Goal: Task Accomplishment & Management: Manage account settings

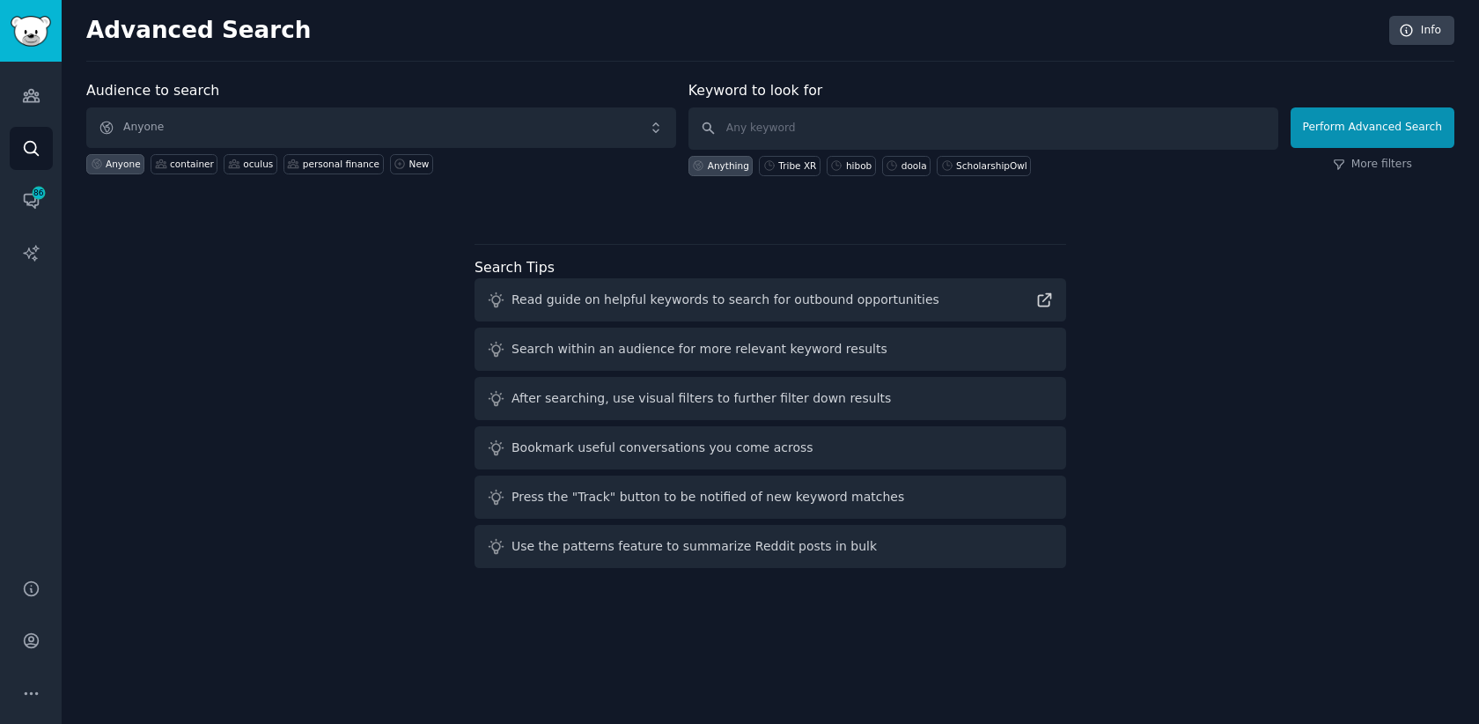
click at [252, 309] on div "Audience to search Anyone Anyone container oculus personal finance New Keyword …" at bounding box center [770, 327] width 1368 height 495
click at [35, 91] on icon "Sidebar" at bounding box center [31, 95] width 18 height 18
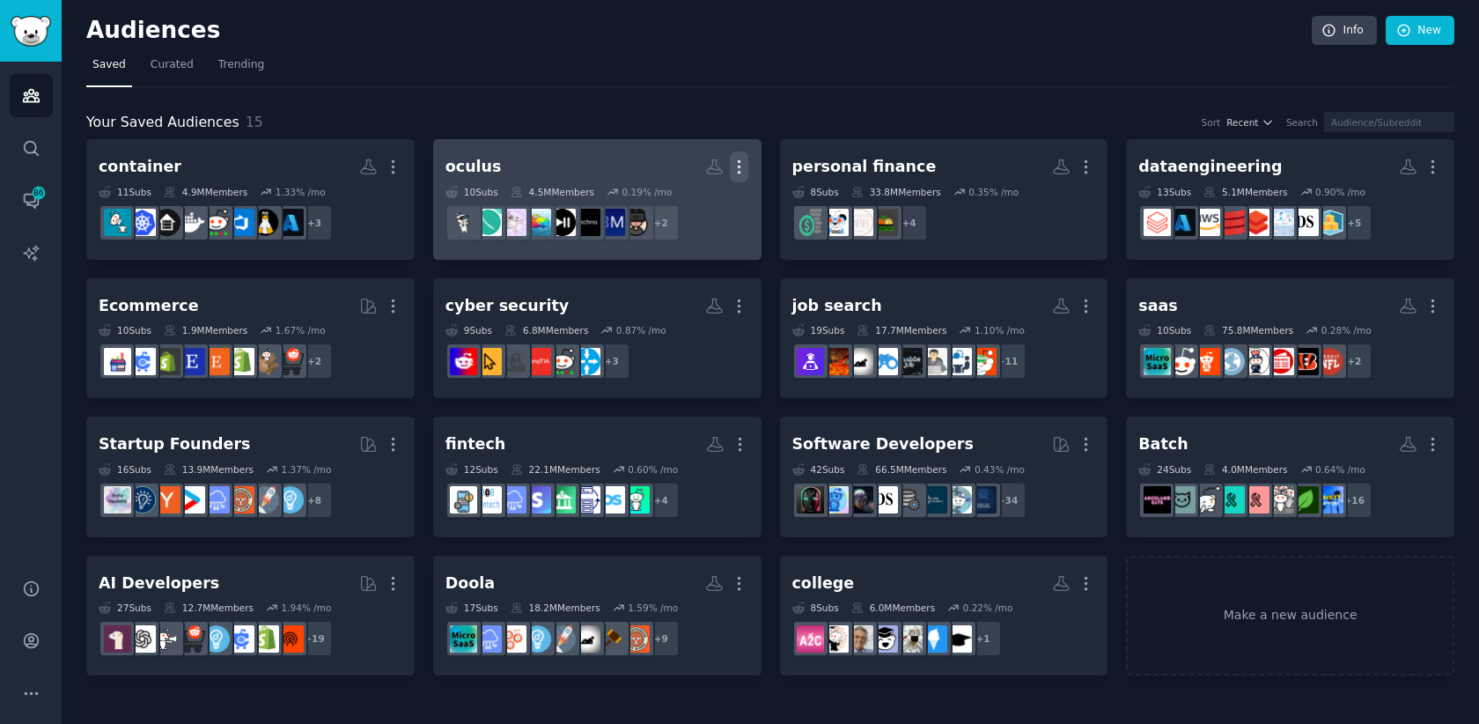
click at [746, 166] on icon "button" at bounding box center [739, 167] width 18 height 18
click at [572, 176] on h2 "oculus Custom Audience More View Delete" at bounding box center [598, 166] width 304 height 31
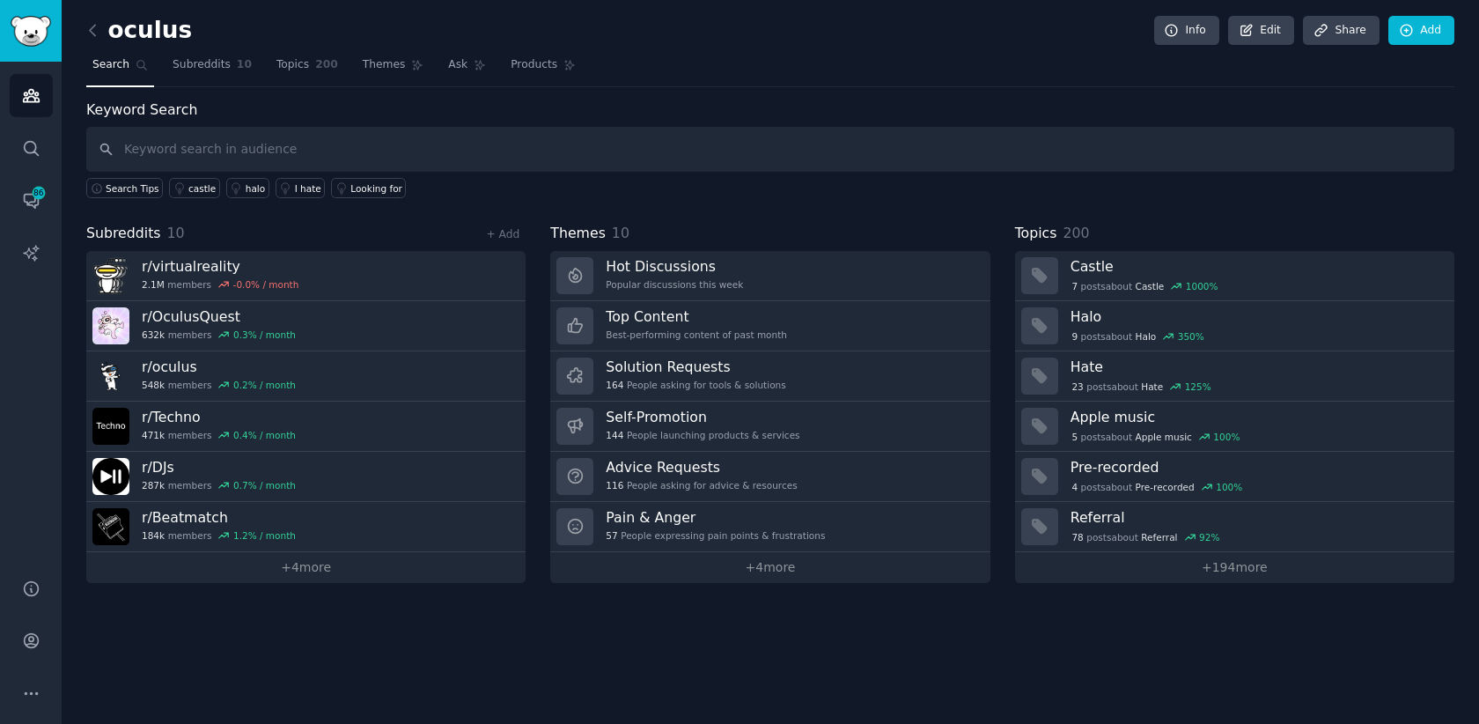
click at [147, 22] on h2 "oculus" at bounding box center [139, 31] width 106 height 28
click at [174, 26] on h2 "oculus" at bounding box center [139, 31] width 106 height 28
click at [1251, 38] on link "Edit" at bounding box center [1261, 31] width 66 height 30
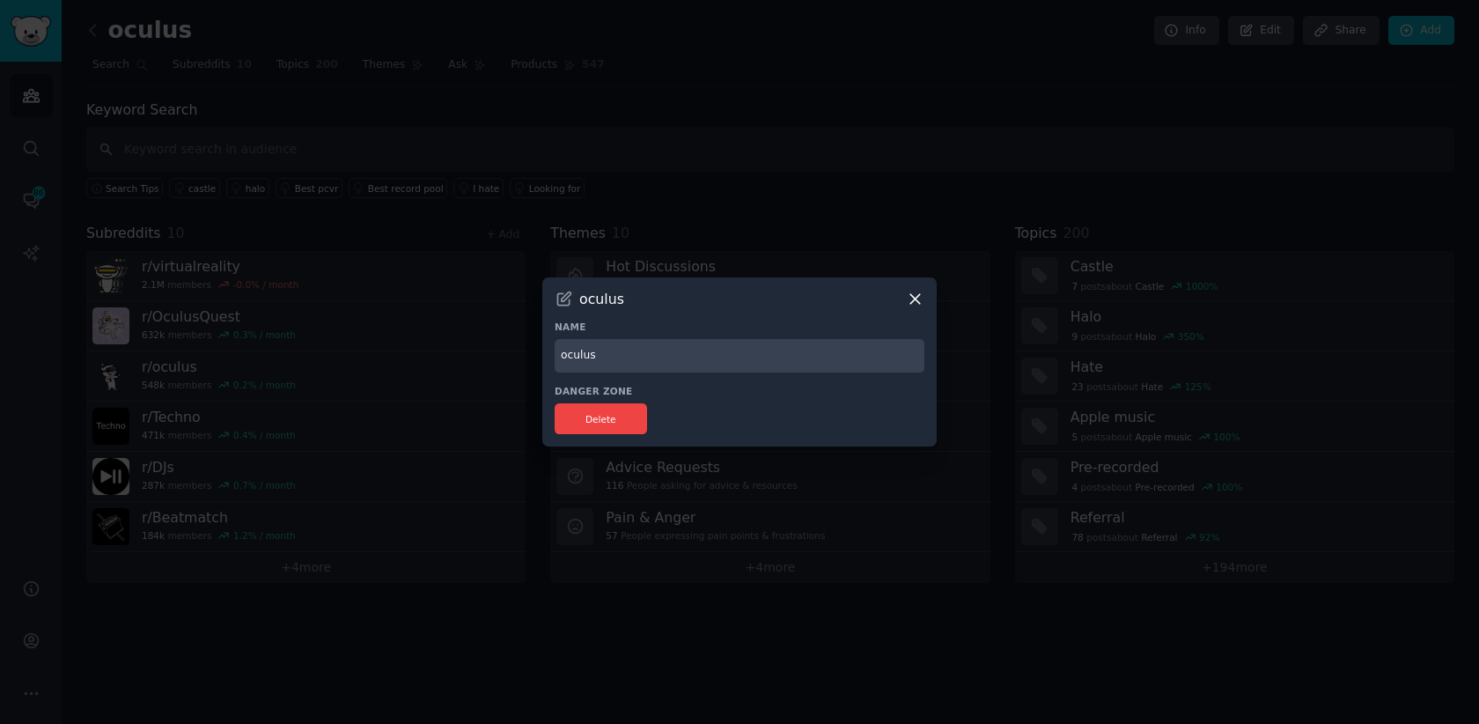
click at [605, 362] on input "oculus" at bounding box center [740, 356] width 370 height 34
type input "TribeXR"
drag, startPoint x: 606, startPoint y: 417, endPoint x: 771, endPoint y: 347, distance: 179.6
click at [771, 347] on div "oculus Name TribeXR Danger Zone Delete" at bounding box center [739, 362] width 395 height 170
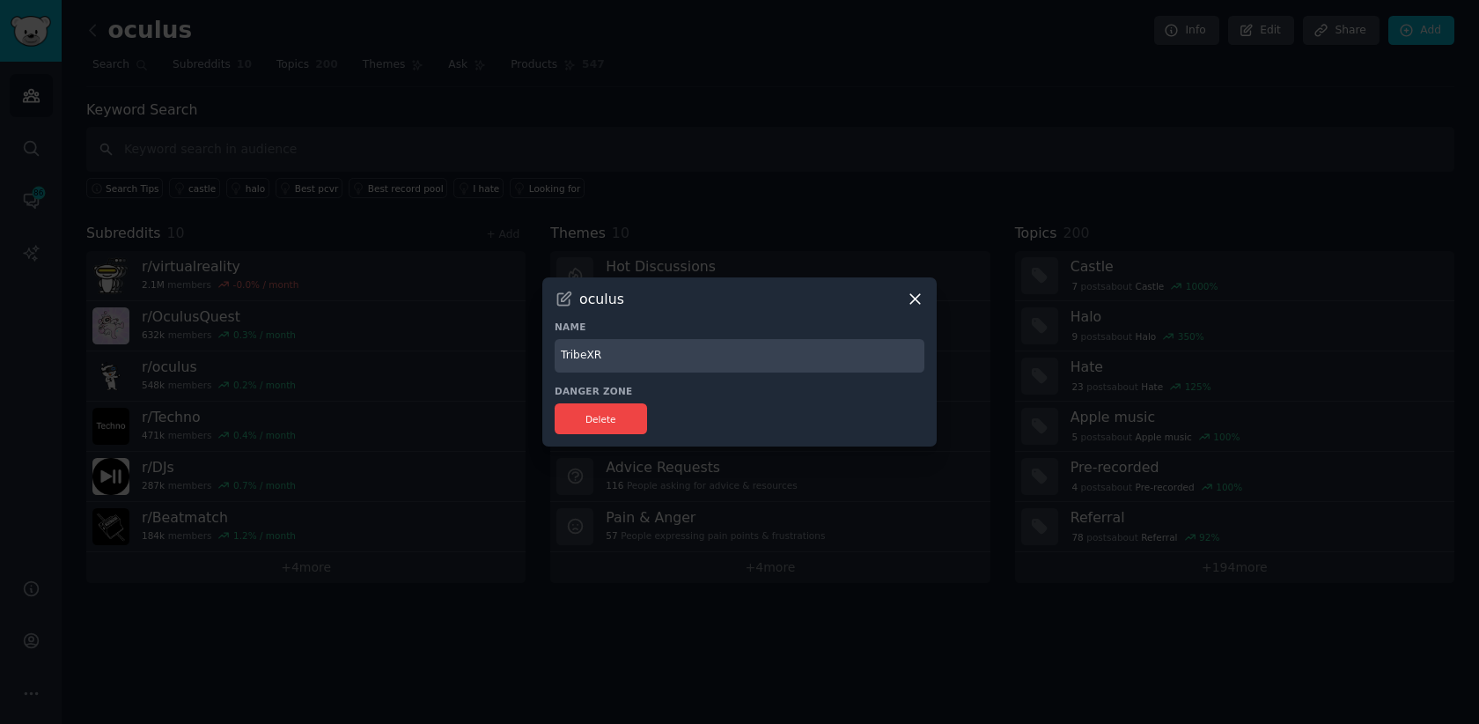
click at [843, 345] on input "TribeXR" at bounding box center [740, 356] width 370 height 34
